Goal: Obtain resource: Download file/media

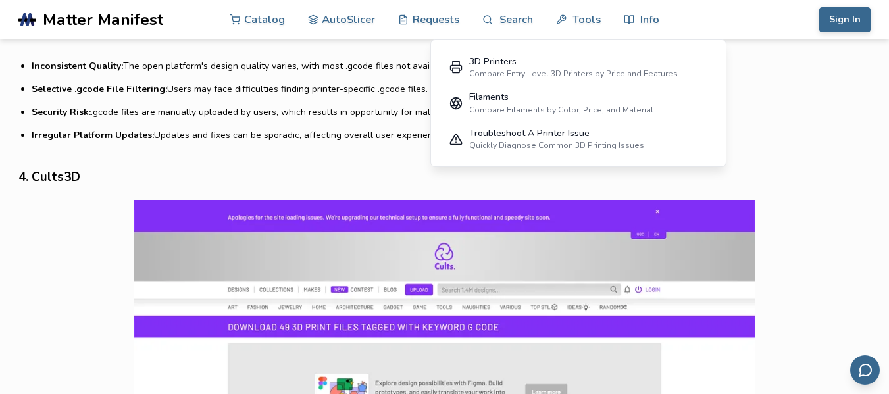
scroll to position [2763, 0]
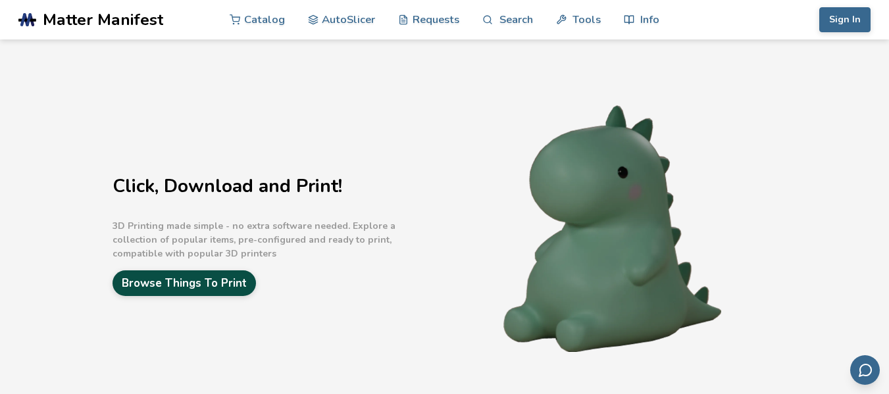
click at [235, 278] on link "Browse Things To Print" at bounding box center [183, 283] width 143 height 26
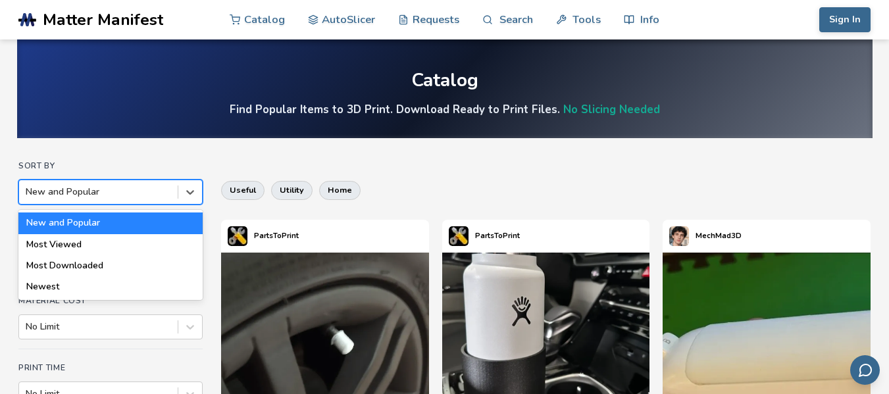
click at [149, 187] on div at bounding box center [98, 192] width 145 height 13
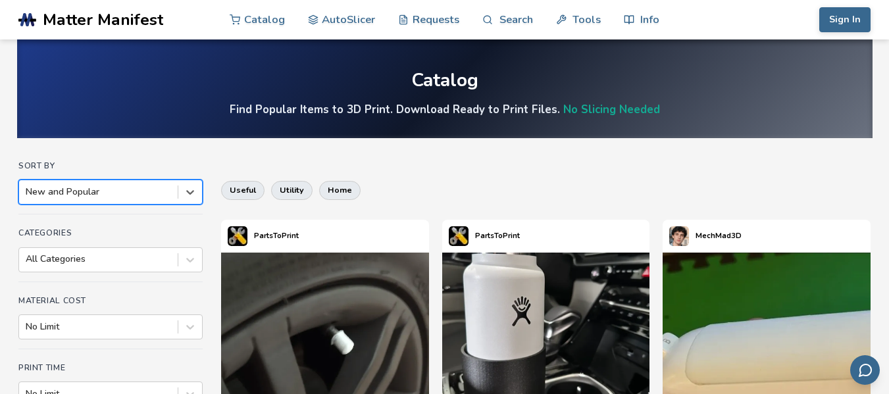
click at [149, 187] on div at bounding box center [98, 192] width 145 height 13
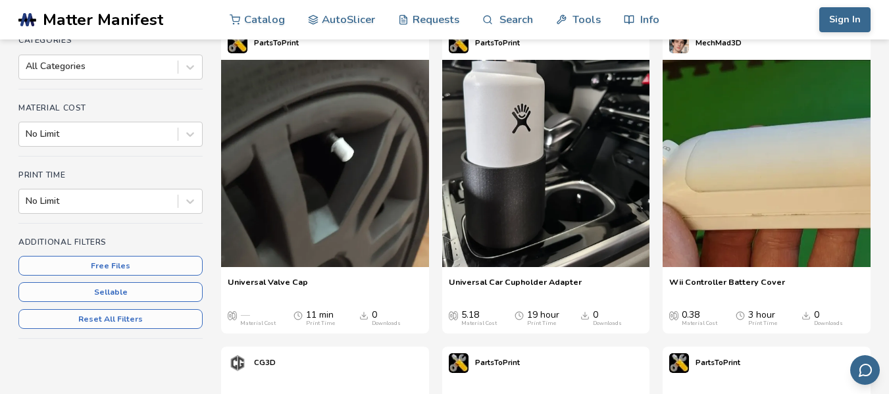
scroll to position [197, 0]
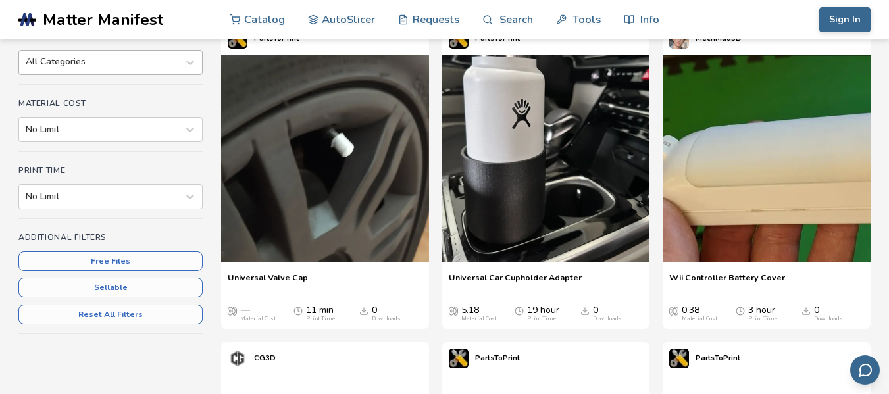
click at [163, 59] on div at bounding box center [98, 61] width 145 height 13
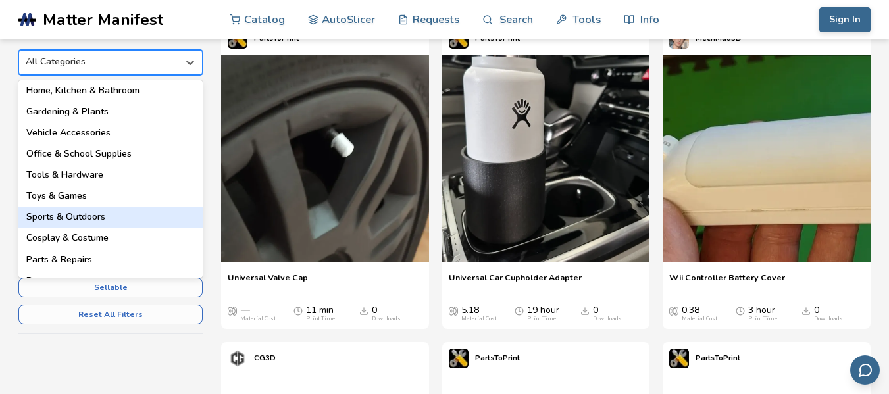
scroll to position [132, 0]
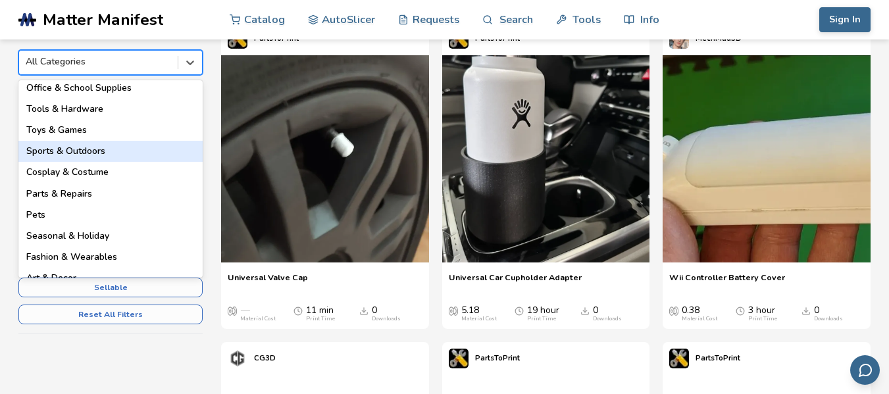
click at [101, 153] on div "Sports & Outdoors" at bounding box center [110, 151] width 184 height 21
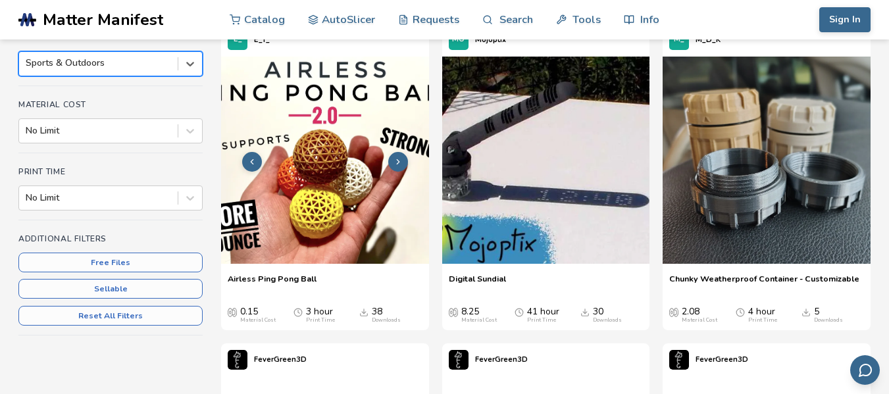
scroll to position [197, 0]
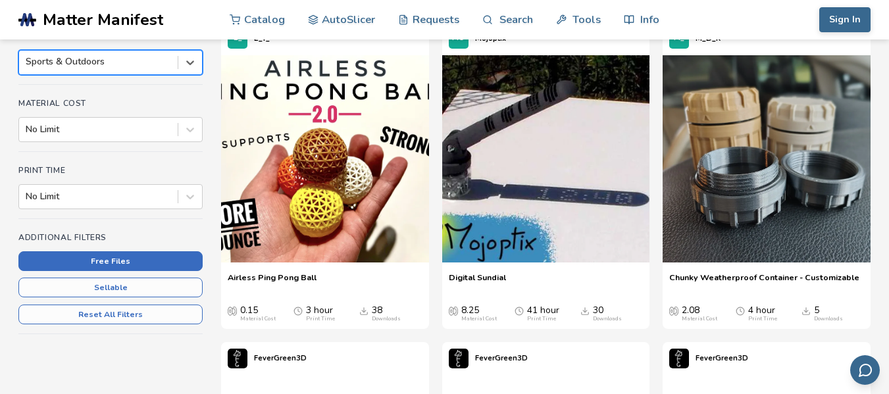
click at [143, 257] on button "Free Files" at bounding box center [110, 261] width 184 height 20
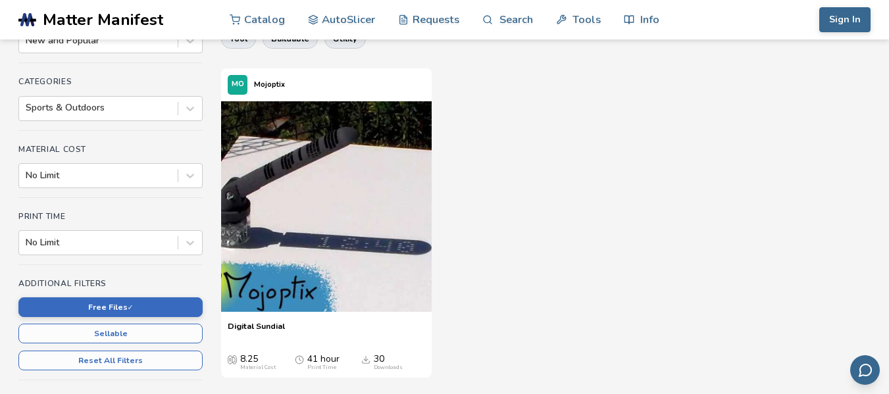
scroll to position [132, 0]
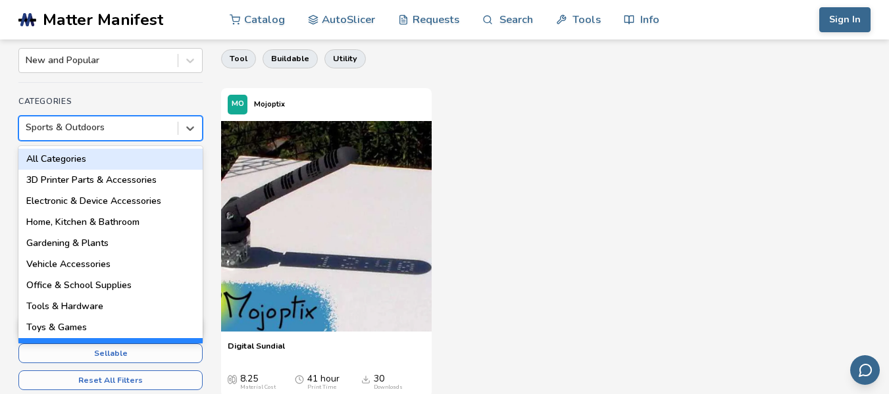
click at [122, 132] on div at bounding box center [98, 127] width 145 height 13
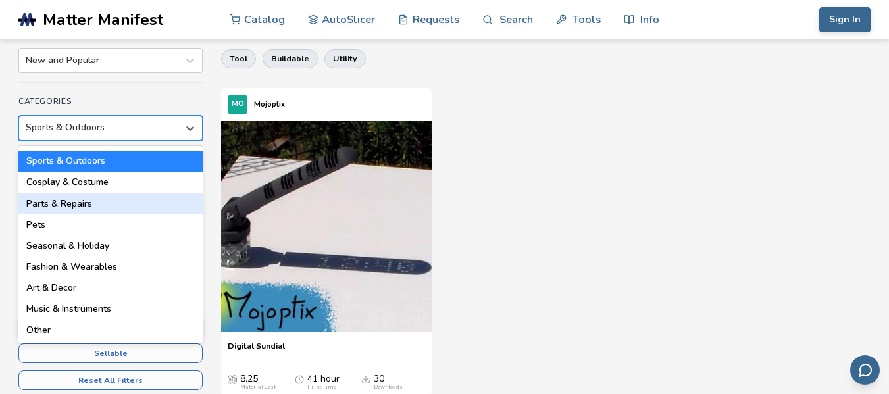
scroll to position [0, 0]
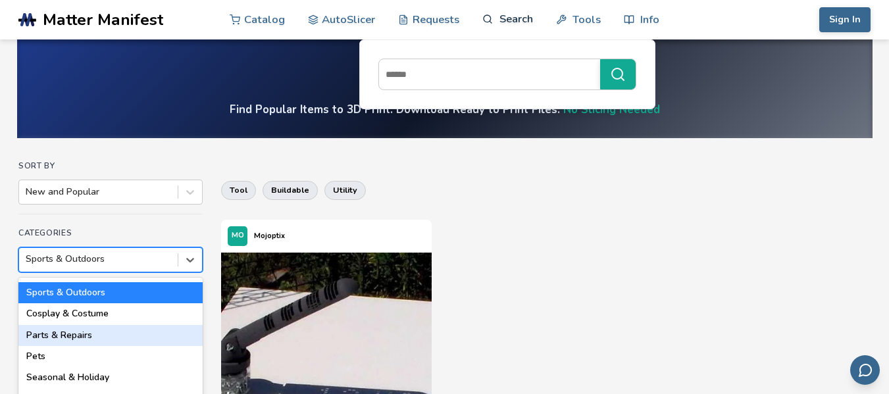
click at [518, 22] on link "Search" at bounding box center [507, 18] width 50 height 39
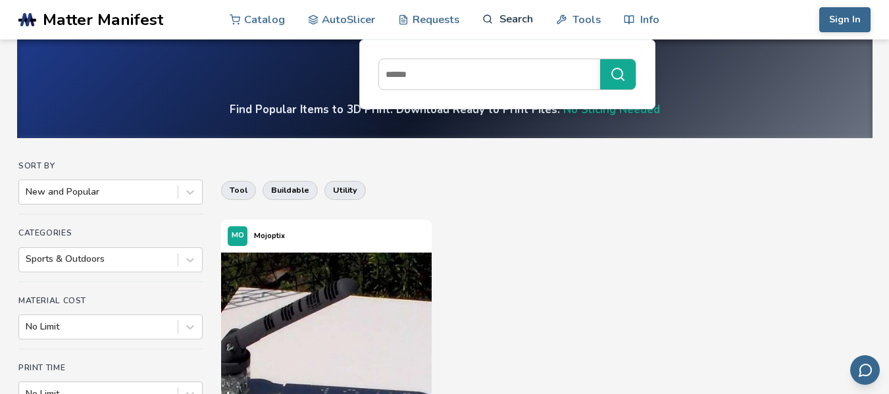
click at [506, 18] on link "Search" at bounding box center [507, 18] width 50 height 39
click at [451, 76] on input at bounding box center [486, 74] width 214 height 24
type input "**********"
click at [600, 59] on button "**********" at bounding box center [618, 74] width 36 height 30
